Goal: Task Accomplishment & Management: Manage account settings

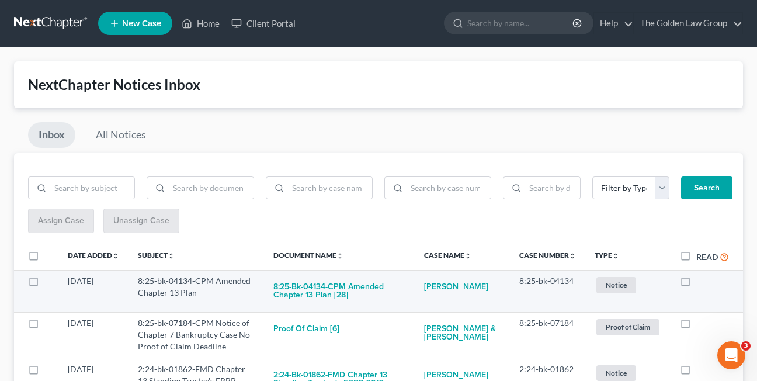
click at [696, 284] on label at bounding box center [696, 284] width 0 height 0
click at [701, 283] on input "checkbox" at bounding box center [705, 279] width 8 height 8
checkbox input "true"
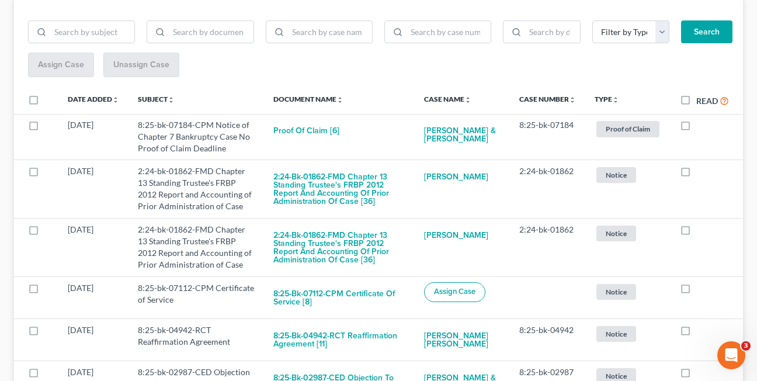
scroll to position [157, 0]
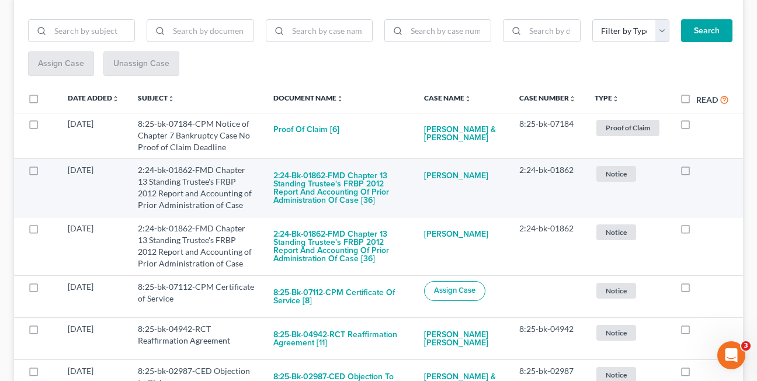
click at [696, 173] on label at bounding box center [696, 173] width 0 height 0
click at [701, 172] on input "checkbox" at bounding box center [705, 168] width 8 height 8
checkbox input "true"
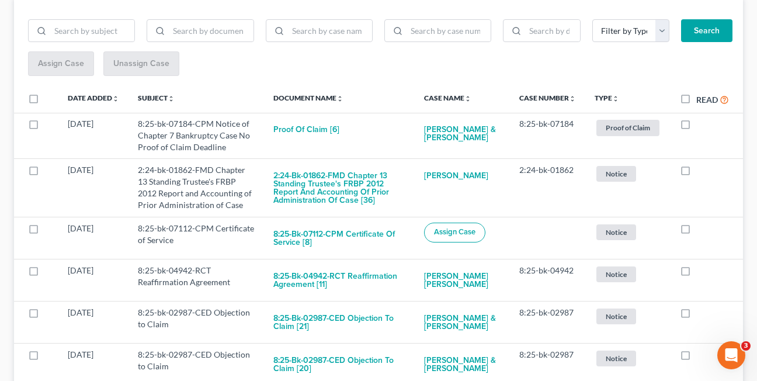
click at [696, 173] on label at bounding box center [696, 173] width 0 height 0
click at [701, 172] on input "checkbox" at bounding box center [705, 168] width 8 height 8
checkbox input "true"
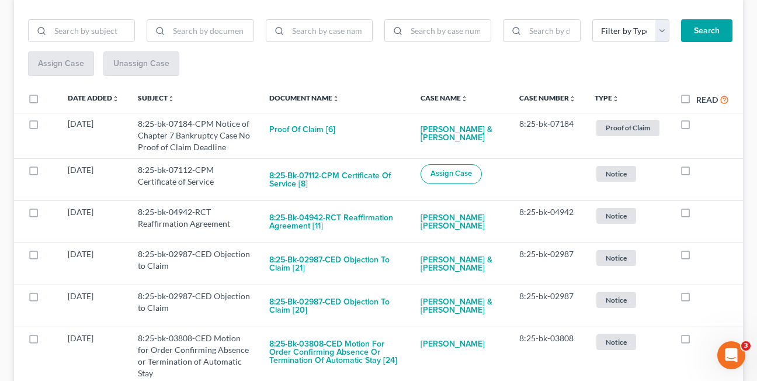
click at [696, 173] on label at bounding box center [696, 173] width 0 height 0
click at [701, 172] on input "checkbox" at bounding box center [705, 168] width 8 height 8
checkbox input "true"
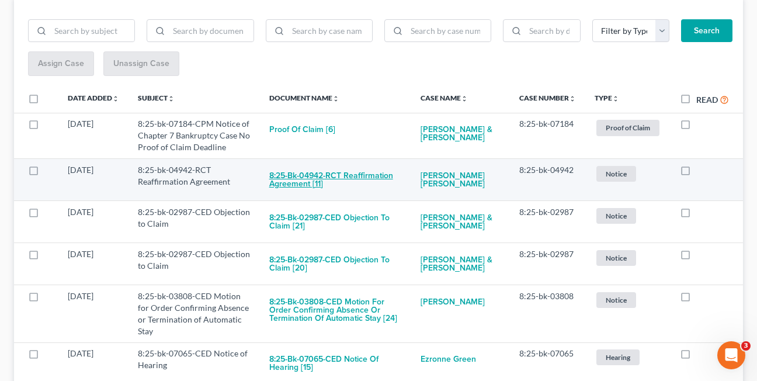
click at [304, 179] on button "8:25-bk-04942-RCT Reaffirmation Agreement [11]" at bounding box center [335, 180] width 133 height 32
checkbox input "true"
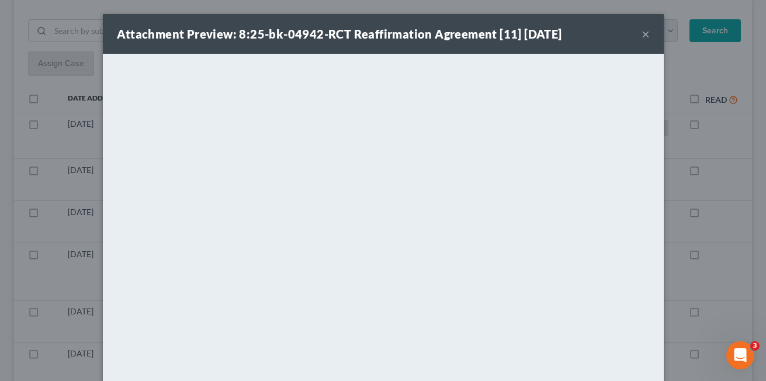
click at [642, 34] on button "×" at bounding box center [646, 34] width 8 height 14
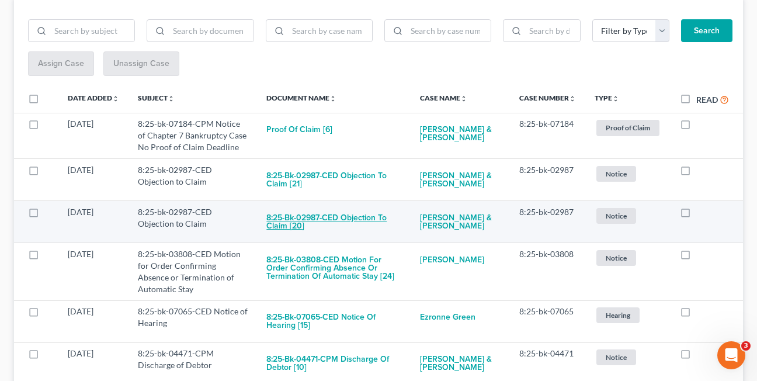
click at [287, 226] on button "8:25-bk-02987-CED Objection to Claim [20]" at bounding box center [333, 222] width 134 height 32
checkbox input "true"
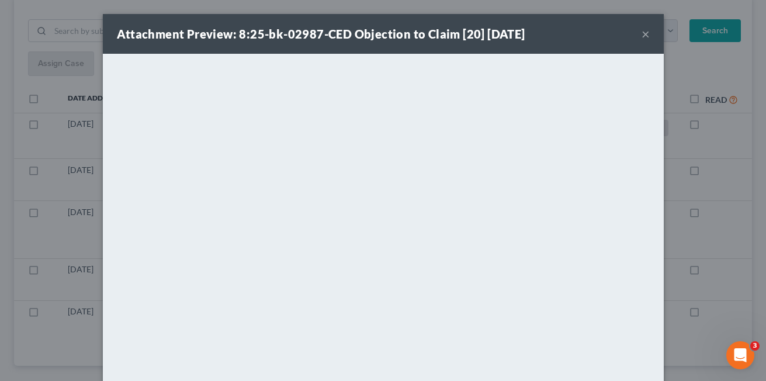
click at [642, 37] on button "×" at bounding box center [646, 34] width 8 height 14
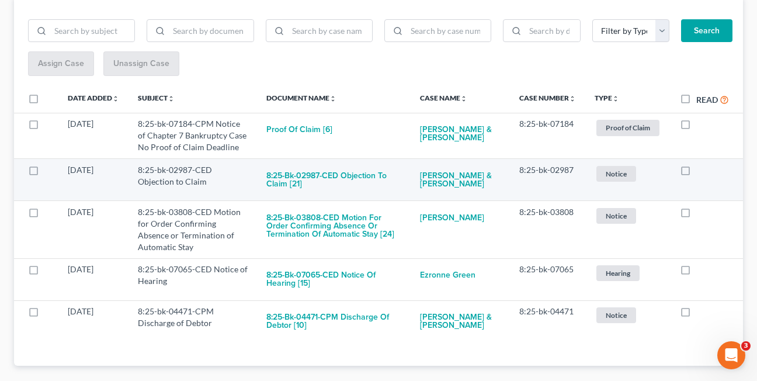
click at [696, 173] on label at bounding box center [696, 173] width 0 height 0
click at [701, 171] on input "checkbox" at bounding box center [705, 168] width 8 height 8
checkbox input "true"
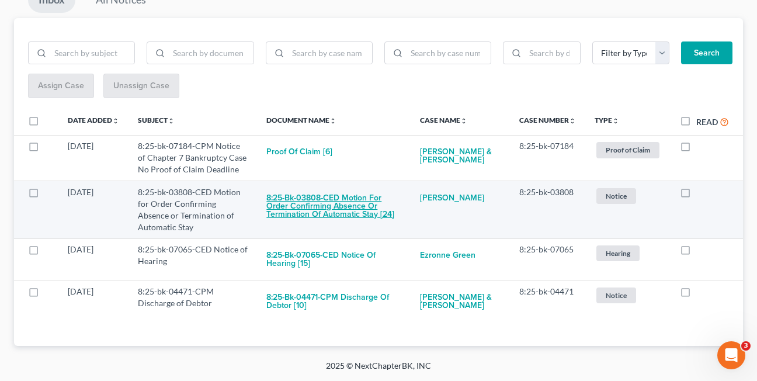
click at [296, 210] on button "8:25-bk-03808-CED Motion for Order Confirming Absence or Termination of Automat…" at bounding box center [333, 206] width 134 height 40
checkbox input "true"
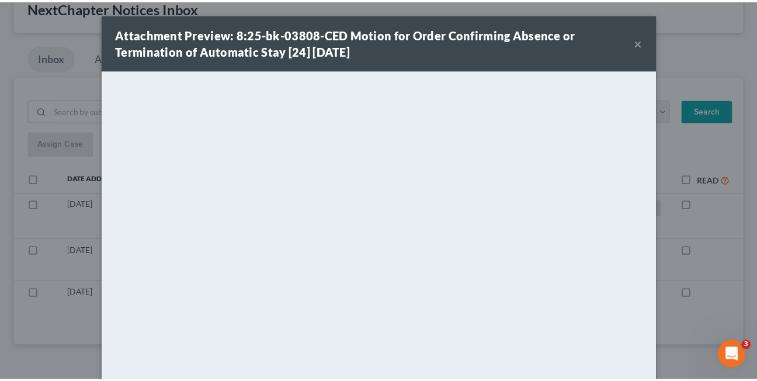
scroll to position [77, 0]
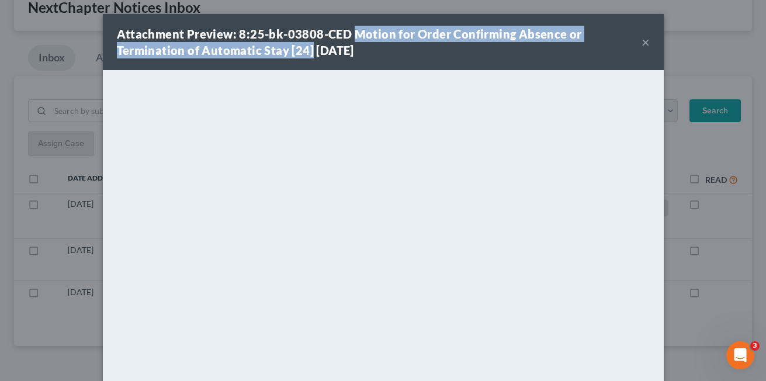
drag, startPoint x: 350, startPoint y: 34, endPoint x: 305, endPoint y: 43, distance: 46.0
click at [305, 43] on strong "Attachment Preview: 8:25-bk-03808-CED Motion for Order Confirming Absence or Te…" at bounding box center [349, 42] width 465 height 30
copy strong "Motion for Order Confirming Absence or Termination of Automatic Stay [24]"
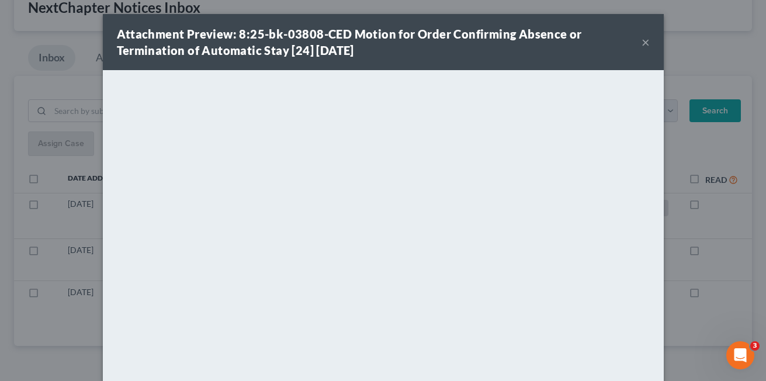
drag, startPoint x: 406, startPoint y: 53, endPoint x: 563, endPoint y: 50, distance: 157.2
click at [406, 53] on div "Attachment Preview: 8:25-bk-03808-CED Motion for Order Confirming Absence or Te…" at bounding box center [379, 42] width 525 height 33
click at [642, 43] on button "×" at bounding box center [646, 42] width 8 height 14
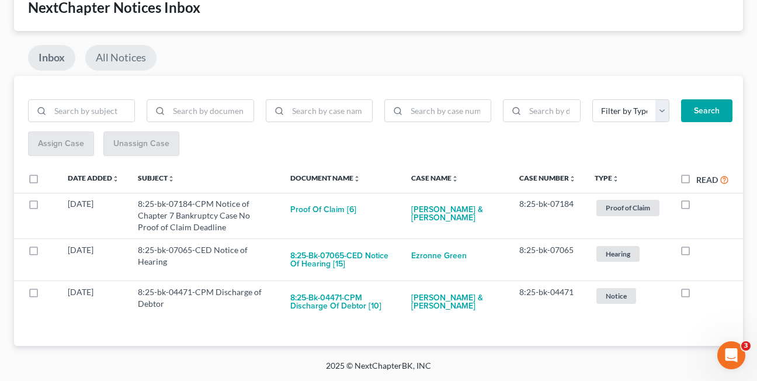
click at [109, 58] on link "All Notices" at bounding box center [120, 58] width 71 height 26
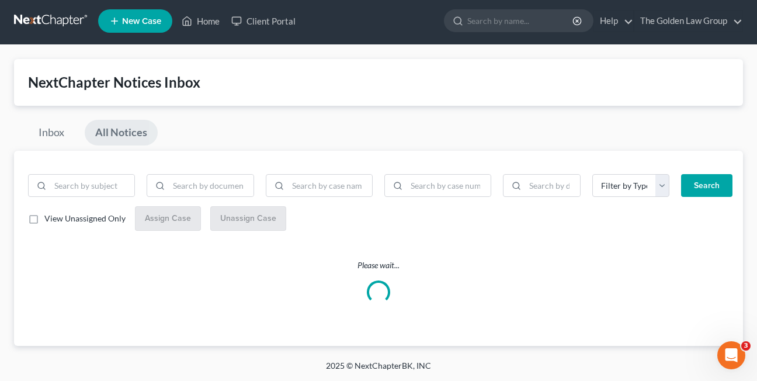
scroll to position [2, 0]
click at [327, 192] on input "search" at bounding box center [330, 186] width 84 height 22
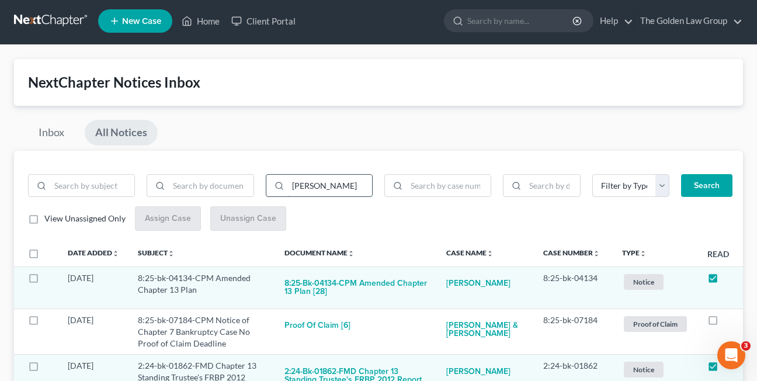
type input "terrance"
click at [681, 174] on button "Search" at bounding box center [706, 185] width 51 height 23
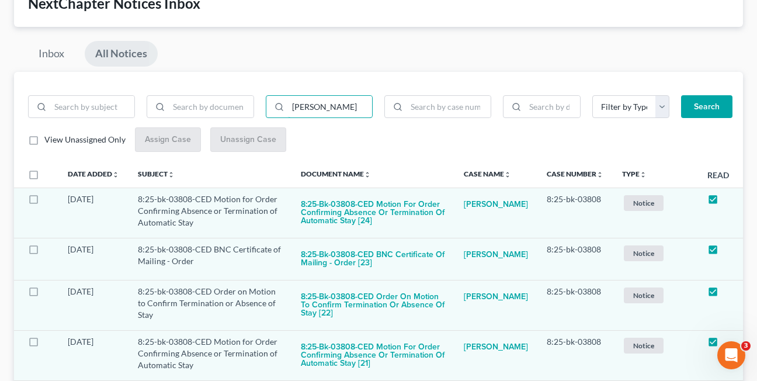
scroll to position [0, 0]
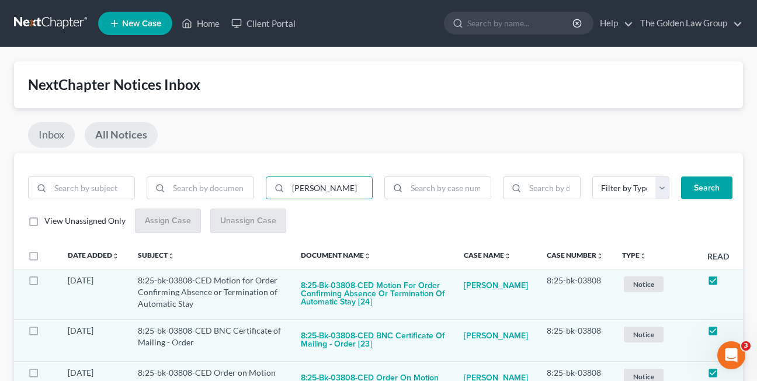
click at [48, 134] on link "Inbox" at bounding box center [51, 135] width 47 height 26
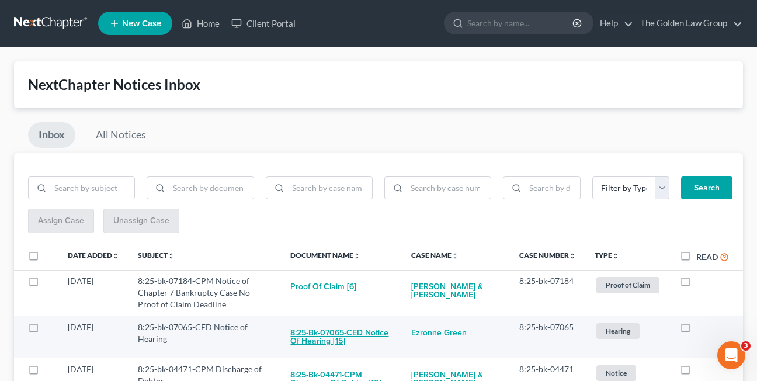
click at [320, 332] on button "8:25-bk-07065-CED Notice of Hearing [15]" at bounding box center [341, 337] width 102 height 32
checkbox input "true"
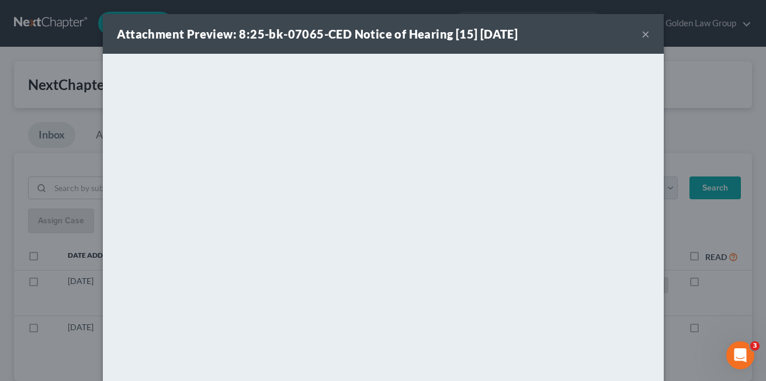
click at [642, 37] on button "×" at bounding box center [646, 34] width 8 height 14
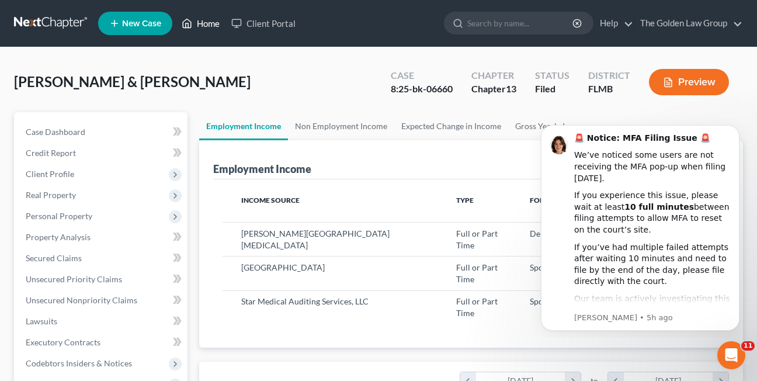
click at [198, 25] on link "Home" at bounding box center [201, 23] width 50 height 21
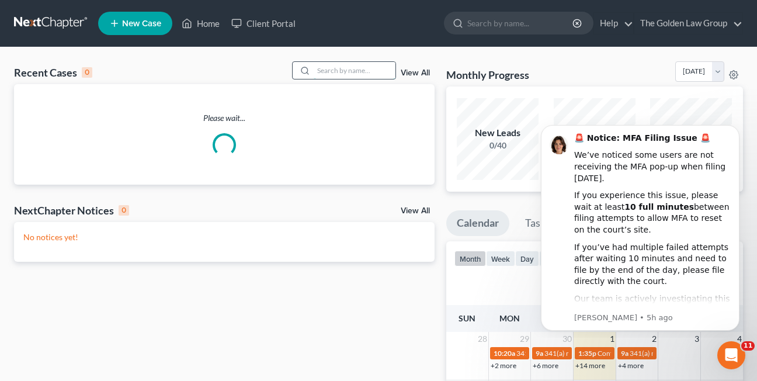
click at [344, 70] on input "search" at bounding box center [355, 70] width 82 height 17
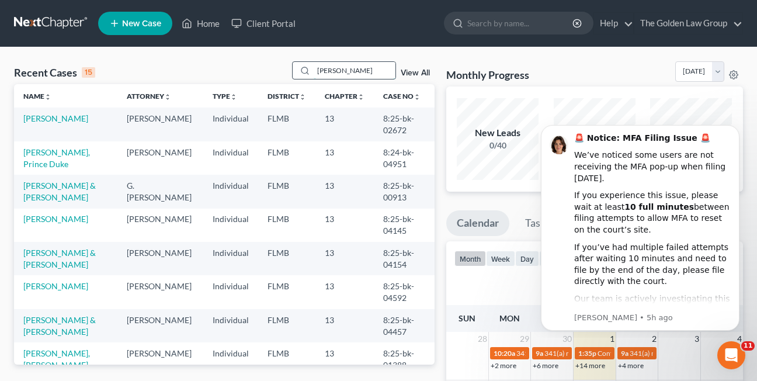
type input "[PERSON_NAME]"
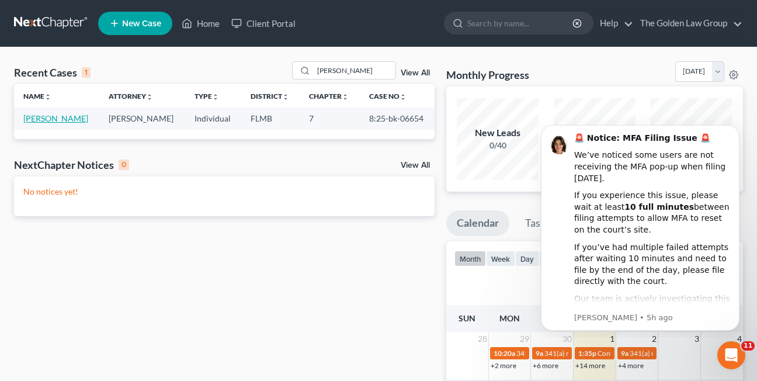
click at [55, 119] on link "[PERSON_NAME]" at bounding box center [55, 118] width 65 height 10
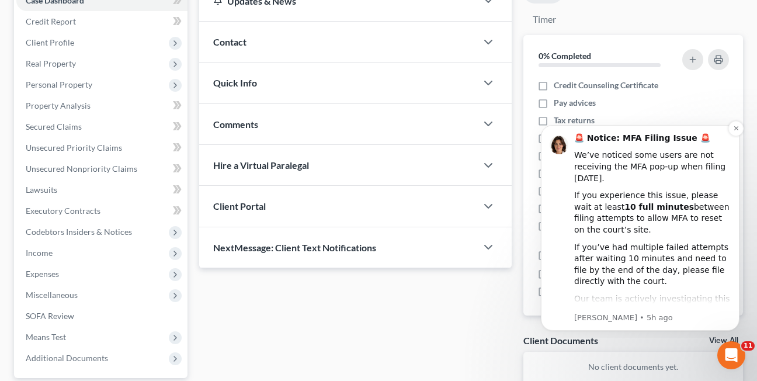
scroll to position [136, 0]
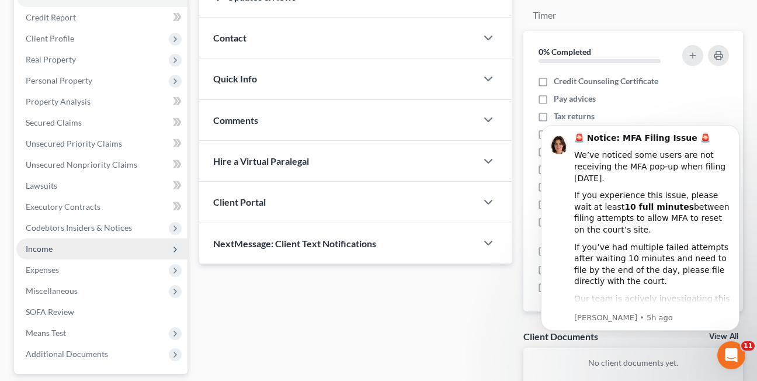
click at [32, 252] on span "Income" at bounding box center [39, 249] width 27 height 10
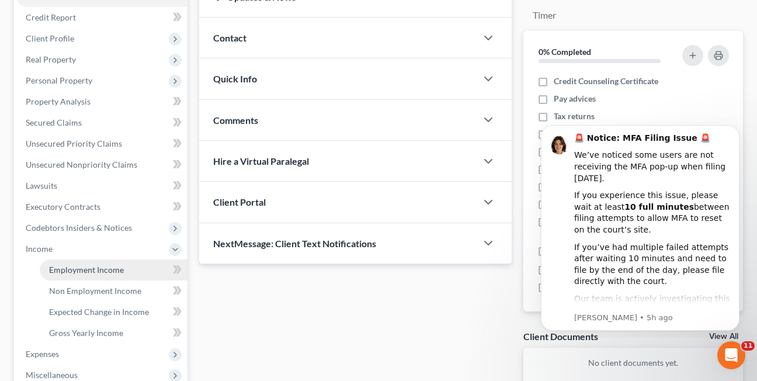
click at [71, 274] on span "Employment Income" at bounding box center [86, 270] width 75 height 10
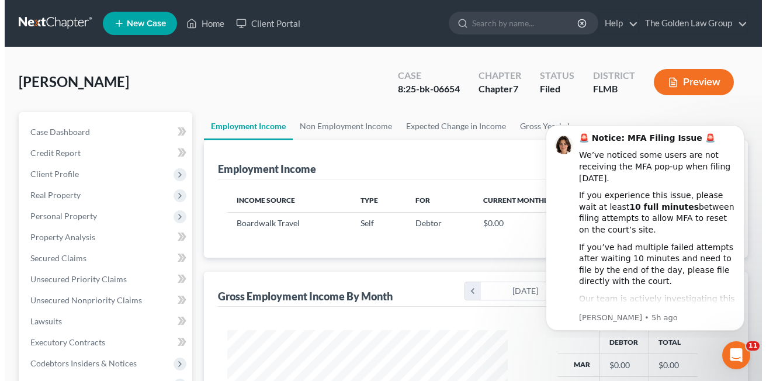
scroll to position [210, 304]
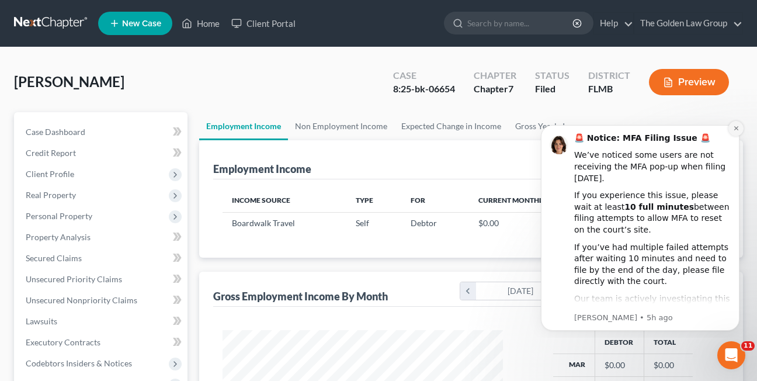
click at [737, 130] on icon "Dismiss notification" at bounding box center [736, 128] width 6 height 6
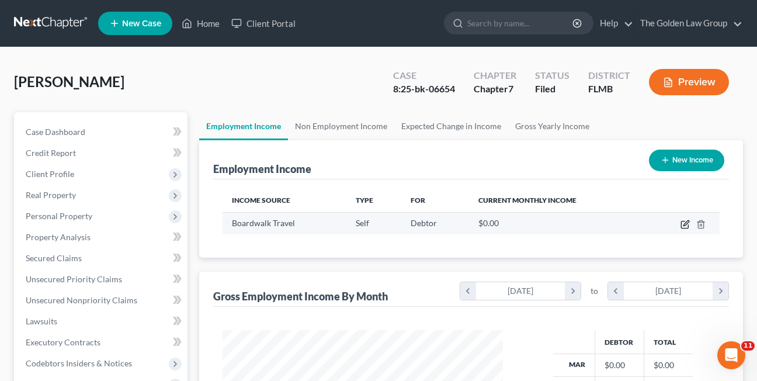
click at [682, 224] on icon "button" at bounding box center [685, 224] width 9 height 9
select select "1"
select select "46"
select select "0"
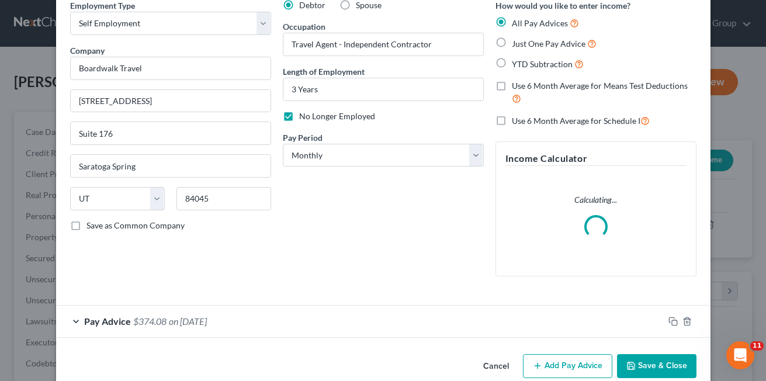
scroll to position [75, 0]
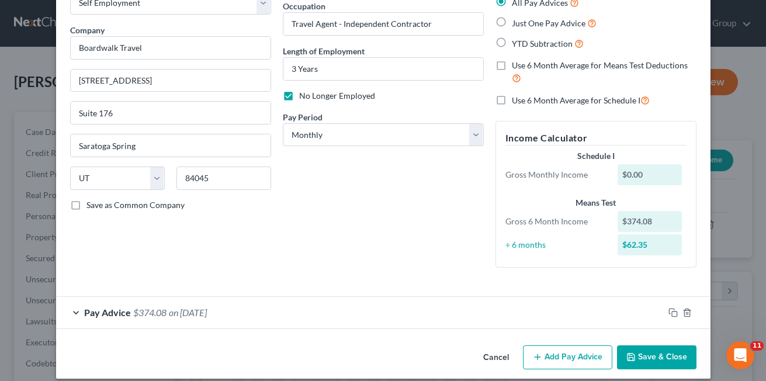
click at [71, 315] on div "Pay Advice $374.08 on [DATE]" at bounding box center [360, 312] width 608 height 31
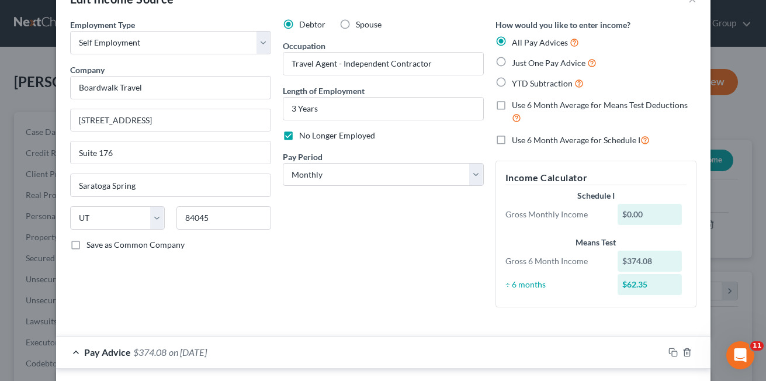
scroll to position [32, 0]
